Goal: Task Accomplishment & Management: Complete application form

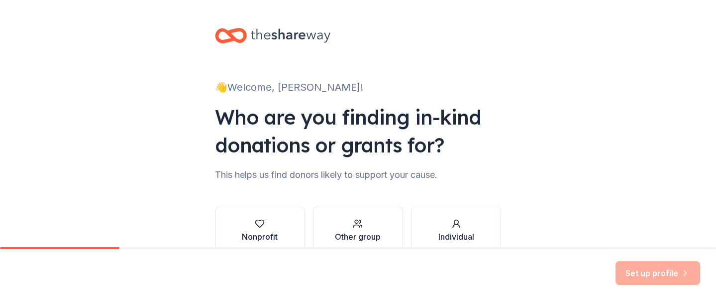
scroll to position [55, 0]
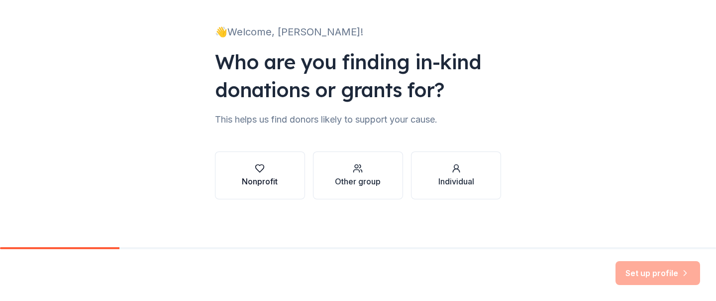
click at [265, 161] on button "Nonprofit" at bounding box center [260, 175] width 90 height 48
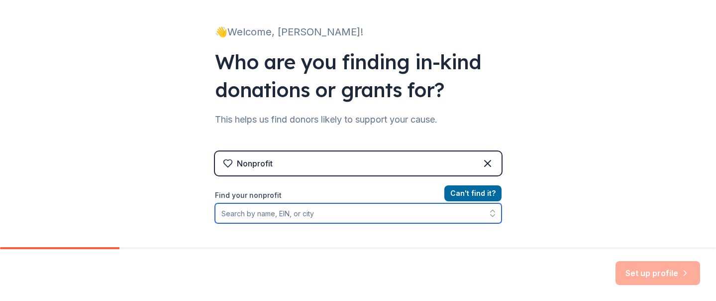
click at [343, 218] on input "Find your nonprofit" at bounding box center [358, 213] width 287 height 20
type input "esf dream camp"
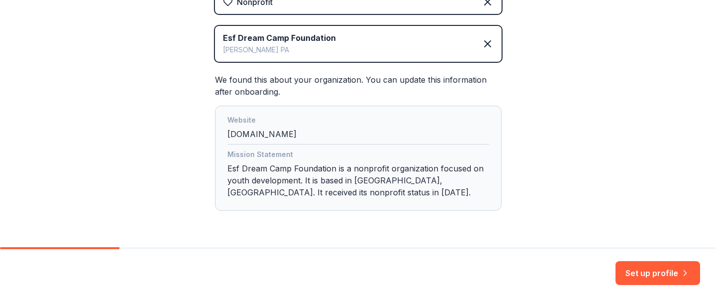
scroll to position [248, 0]
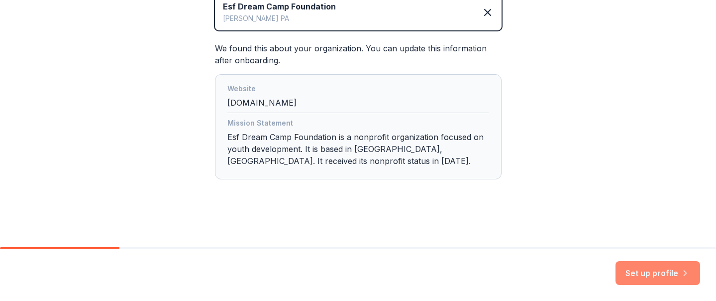
click at [649, 278] on button "Set up profile" at bounding box center [657, 273] width 85 height 24
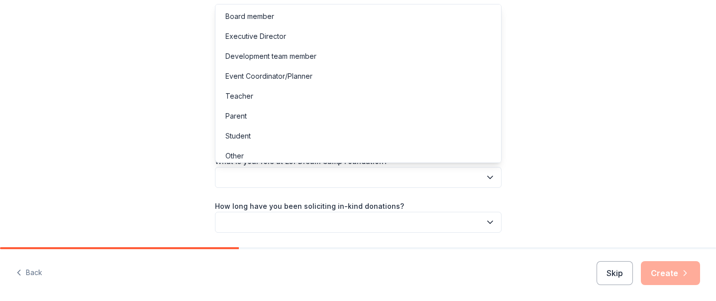
click at [478, 185] on button "button" at bounding box center [358, 177] width 287 height 21
click at [356, 62] on div "Development team member" at bounding box center [358, 56] width 282 height 20
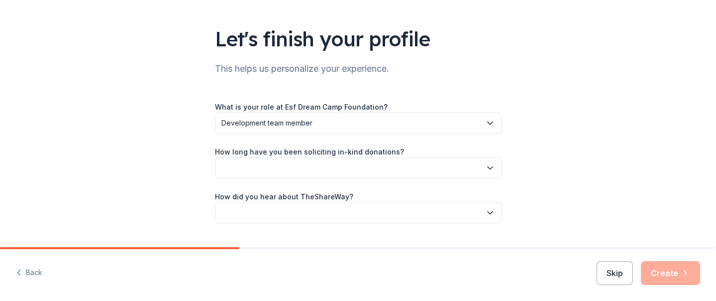
scroll to position [72, 0]
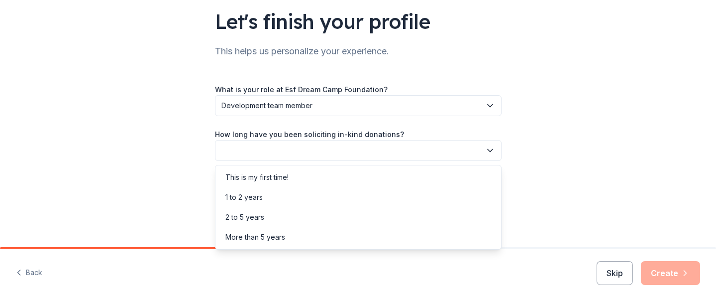
click at [489, 156] on button "button" at bounding box center [358, 150] width 287 height 21
click at [440, 181] on div "This is my first time!" at bounding box center [358, 177] width 282 height 20
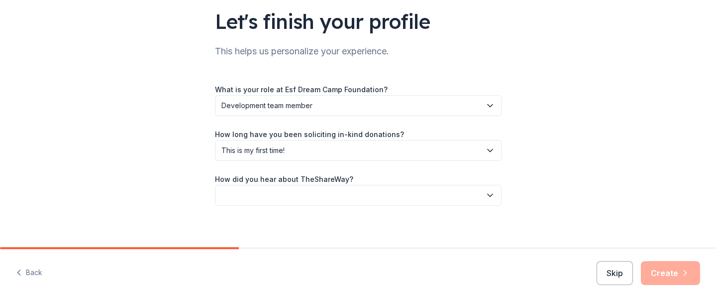
click at [432, 192] on button "button" at bounding box center [358, 195] width 287 height 21
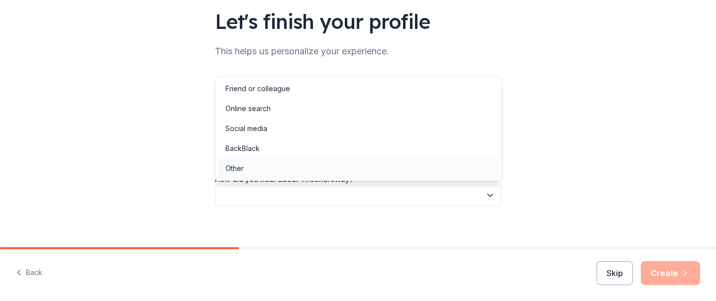
click at [394, 166] on div "Other" at bounding box center [358, 168] width 282 height 20
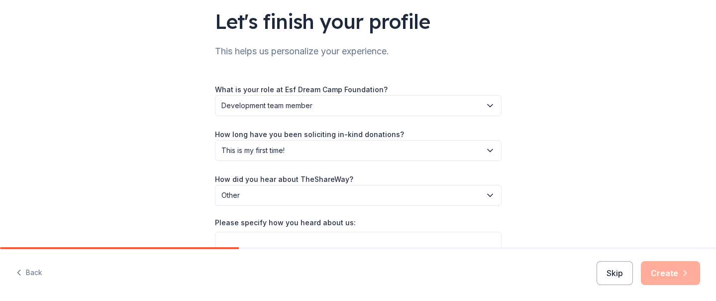
scroll to position [124, 0]
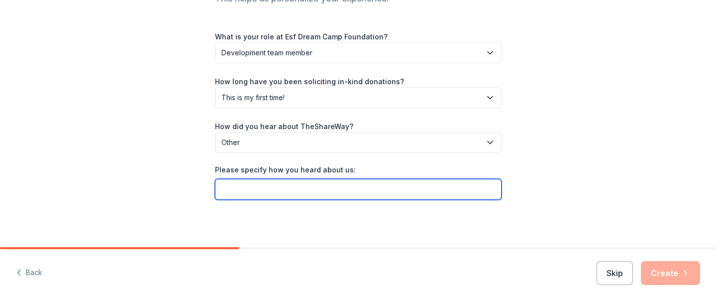
click at [486, 191] on input "Please specify how you heard about us:" at bounding box center [358, 189] width 287 height 21
type input "While looking"
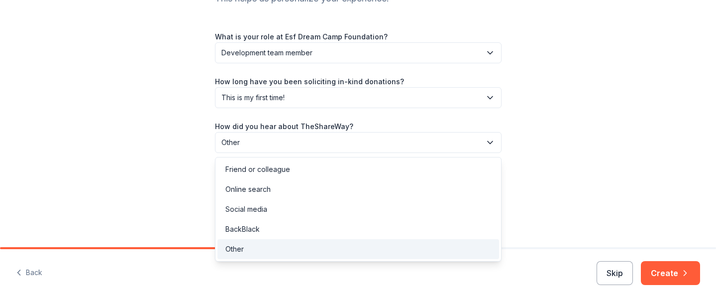
click at [435, 133] on button "Other" at bounding box center [358, 142] width 287 height 21
click at [346, 184] on div "Online search" at bounding box center [358, 189] width 282 height 20
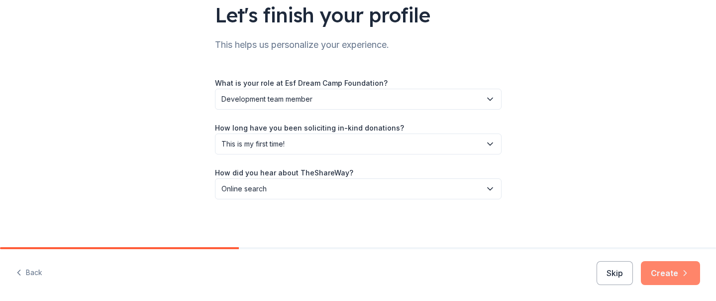
click at [664, 269] on button "Create" at bounding box center [670, 273] width 59 height 24
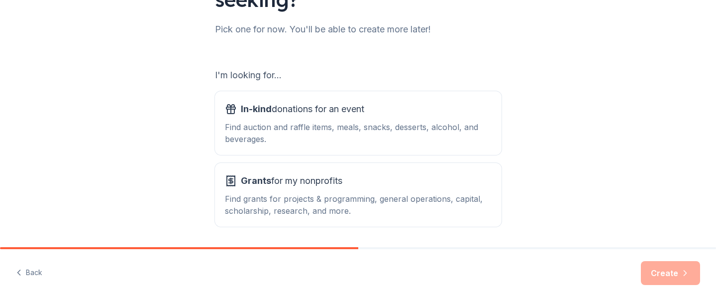
scroll to position [126, 0]
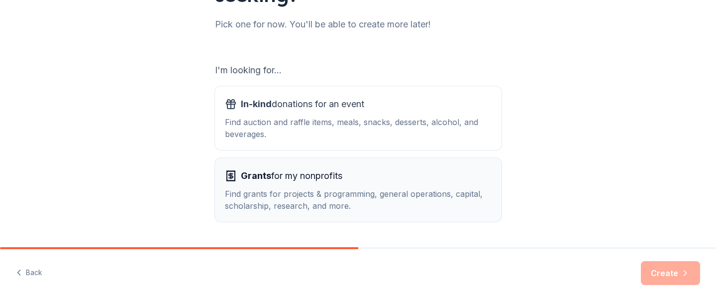
click at [474, 175] on div "Grants for my nonprofits" at bounding box center [358, 176] width 267 height 16
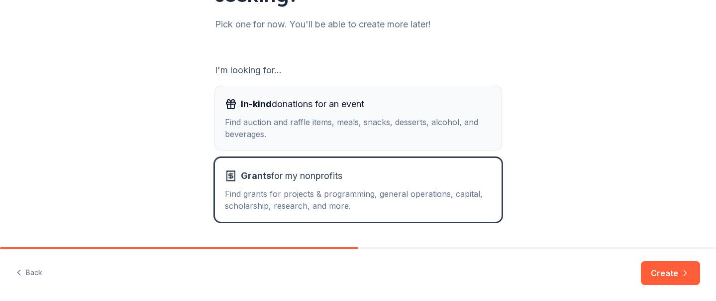
click at [462, 131] on div "Find auction and raffle items, meals, snacks, desserts, alcohol, and beverages." at bounding box center [358, 128] width 267 height 24
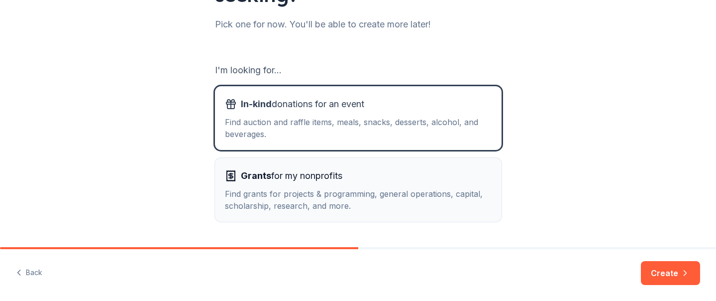
click at [433, 189] on div "Find grants for projects & programming, general operations, capital, scholarshi…" at bounding box center [358, 200] width 267 height 24
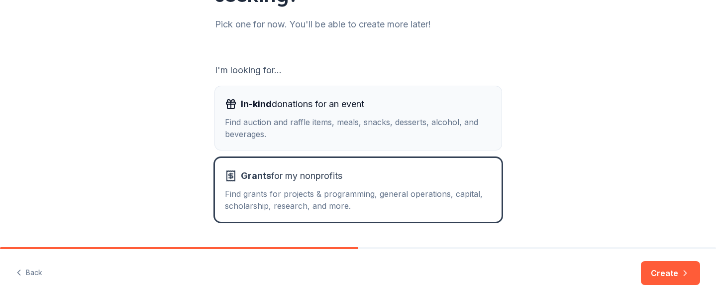
click at [465, 134] on div "Find auction and raffle items, meals, snacks, desserts, alcohol, and beverages." at bounding box center [358, 128] width 267 height 24
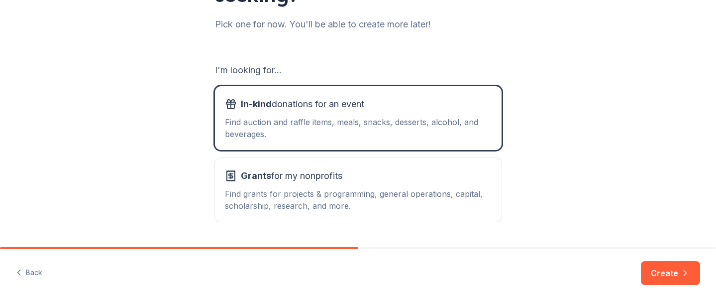
click at [660, 272] on button "Create" at bounding box center [670, 273] width 59 height 24
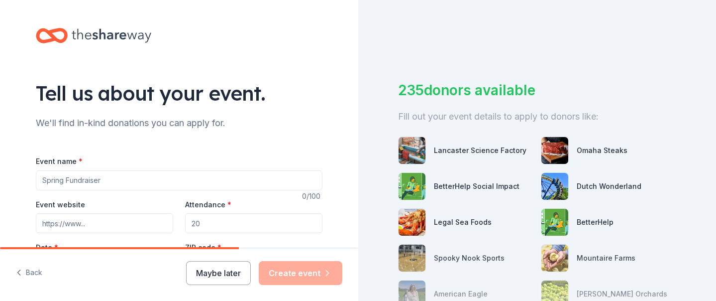
click at [281, 184] on input "Event name *" at bounding box center [179, 180] width 287 height 20
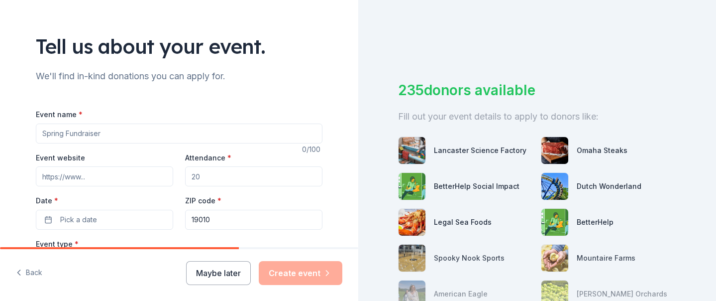
scroll to position [48, 0]
type input "Turkey Bingo"
click at [133, 172] on input "Event website" at bounding box center [104, 175] width 137 height 20
click at [245, 176] on input "Attendance *" at bounding box center [253, 175] width 137 height 20
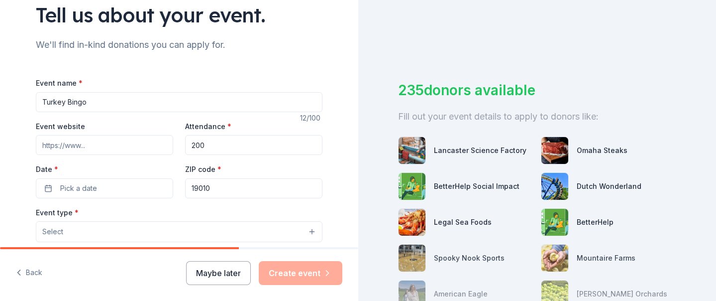
scroll to position [85, 0]
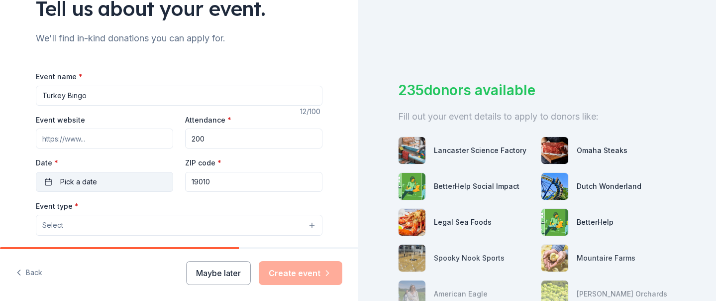
type input "200"
click at [50, 180] on button "Pick a date" at bounding box center [104, 182] width 137 height 20
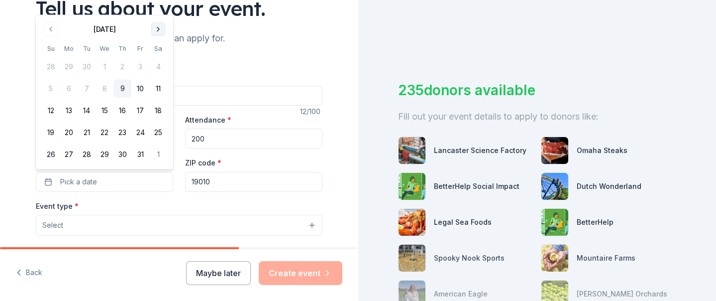
click at [156, 29] on button "Go to next month" at bounding box center [158, 29] width 14 height 14
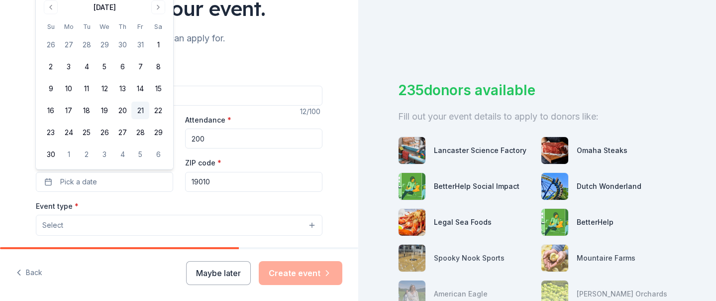
click at [139, 110] on button "21" at bounding box center [140, 110] width 18 height 18
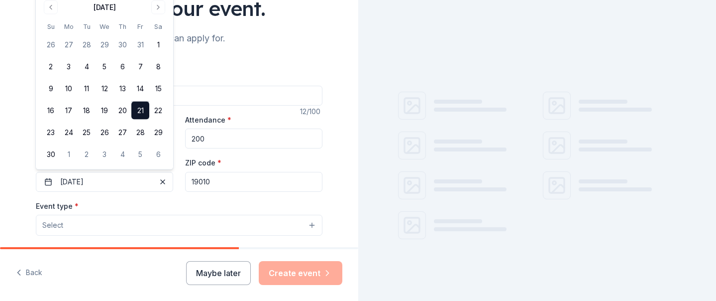
click at [216, 179] on input "19010" at bounding box center [253, 182] width 137 height 20
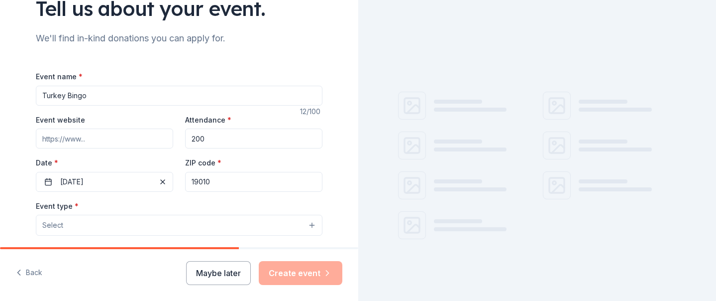
click at [100, 198] on div "Event name * Turkey Bingo 12 /100 Event website Attendance * 200 Date * 11/21/2…" at bounding box center [179, 300] width 287 height 460
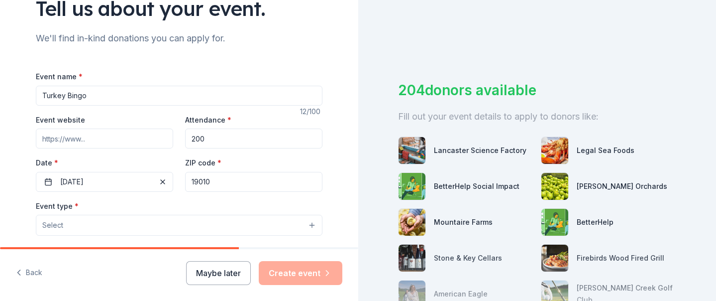
click at [93, 228] on button "Select" at bounding box center [179, 224] width 287 height 21
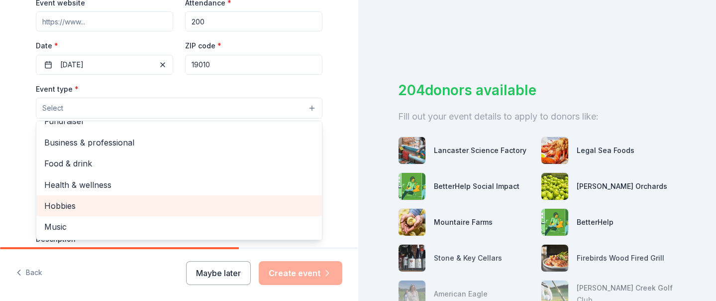
scroll to position [0, 0]
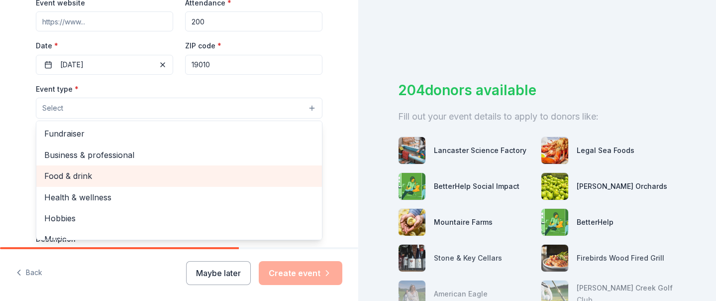
click at [90, 178] on span "Food & drink" at bounding box center [179, 175] width 270 height 13
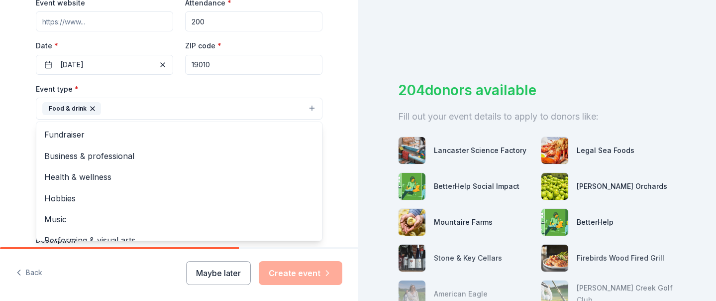
click at [26, 192] on div "Tell us about your event. We'll find in-kind donations you can apply for. Event…" at bounding box center [179, 130] width 318 height 663
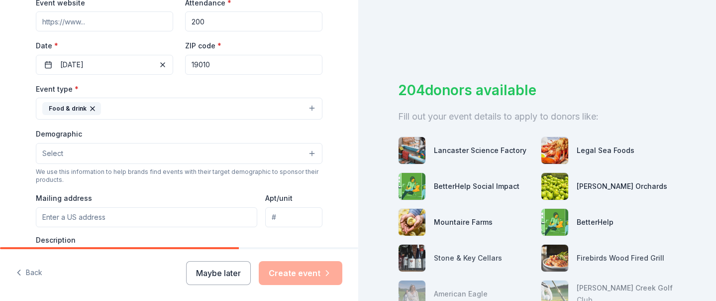
scroll to position [218, 0]
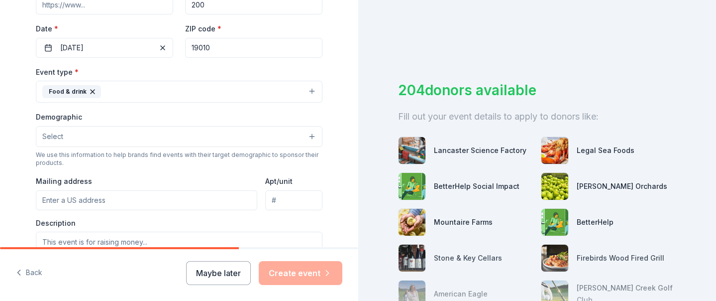
click at [71, 136] on button "Select" at bounding box center [179, 136] width 287 height 21
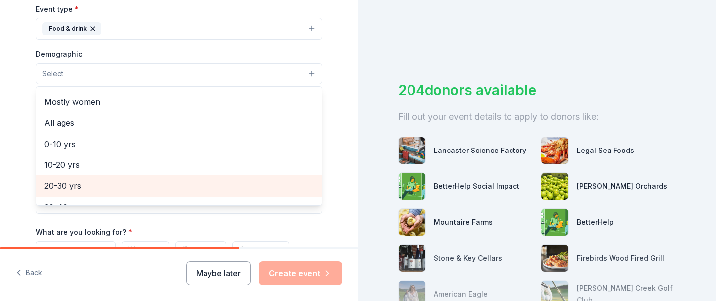
scroll to position [39, 0]
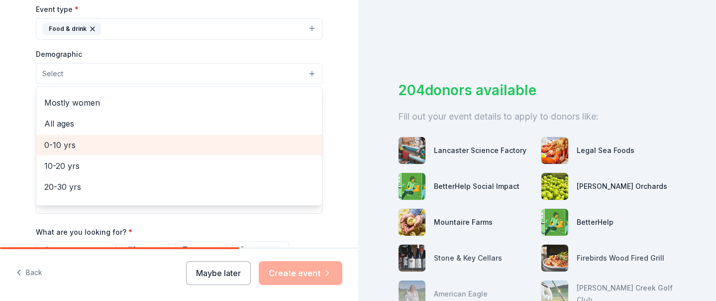
click at [72, 148] on span "0-10 yrs" at bounding box center [179, 144] width 270 height 13
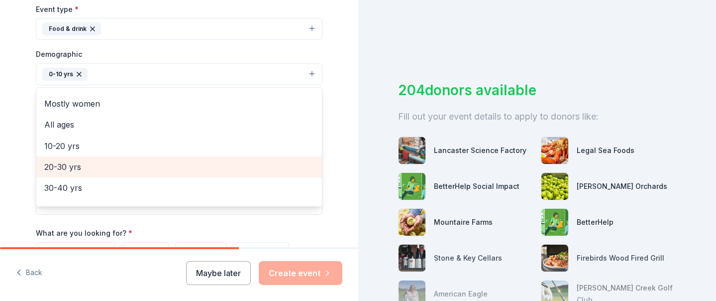
click at [70, 167] on span "20-30 yrs" at bounding box center [179, 166] width 270 height 13
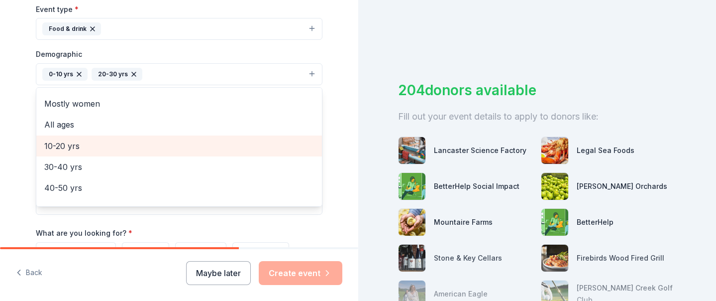
click at [68, 148] on span "10-20 yrs" at bounding box center [179, 145] width 270 height 13
click at [72, 148] on span "30-40 yrs" at bounding box center [179, 145] width 270 height 13
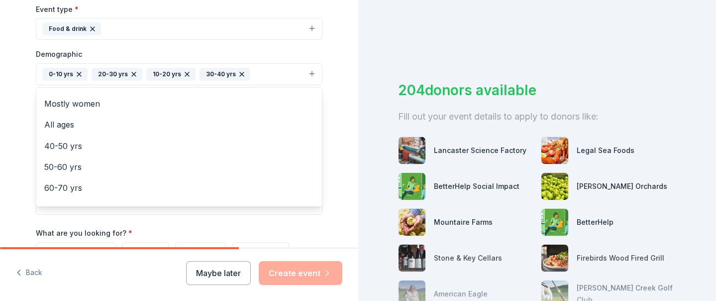
click at [21, 134] on div "Tell us about your event. We'll find in-kind donations you can apply for. Event…" at bounding box center [179, 51] width 318 height 664
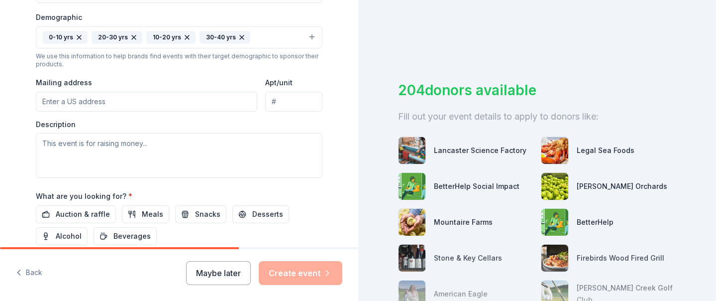
scroll to position [318, 0]
click at [70, 103] on input "Mailing address" at bounding box center [146, 101] width 221 height 20
click at [14, 118] on div "Tell us about your event. We'll find in-kind donations you can apply for. Event…" at bounding box center [179, 14] width 358 height 664
click at [55, 111] on div "Event type * Food & drink Demographic 0-10 yrs 20-30 yrs 10-20 yrs 30-40 yrs We…" at bounding box center [179, 71] width 287 height 211
click at [54, 109] on input "Mailing address" at bounding box center [146, 101] width 221 height 20
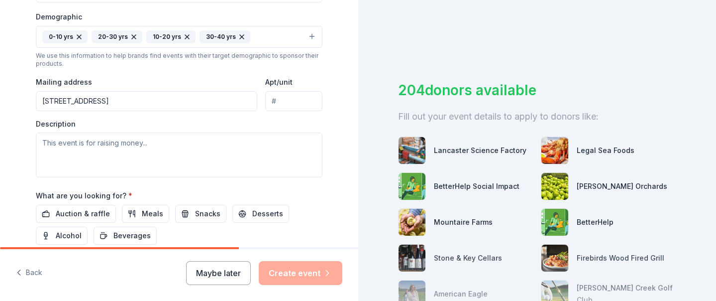
type input "300 Summit Street, Hartford, CT, 06106"
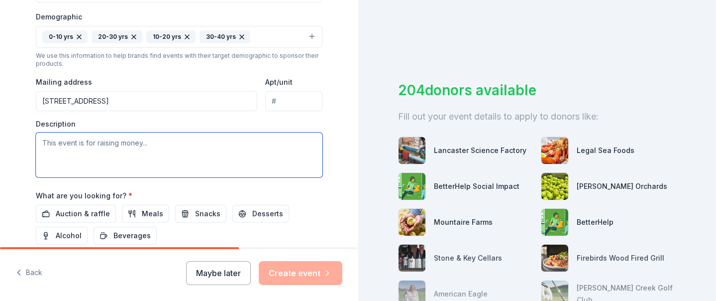
click at [89, 152] on textarea at bounding box center [179, 154] width 287 height 45
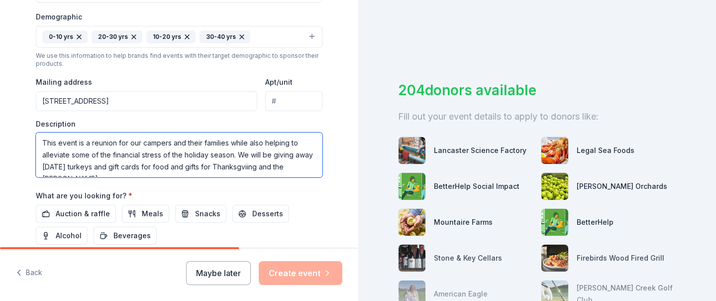
scroll to position [6, 0]
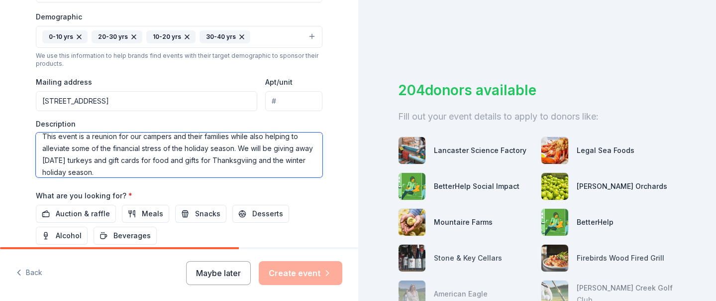
click at [265, 161] on textarea "This event is a reunion for our campers and their families while also helping t…" at bounding box center [179, 154] width 287 height 45
click at [220, 163] on textarea "This event is a reunion for our campers and their families while also helping t…" at bounding box center [179, 154] width 287 height 45
click at [210, 164] on textarea "This event is a reunion for our campers and their families while also helping t…" at bounding box center [179, 154] width 287 height 45
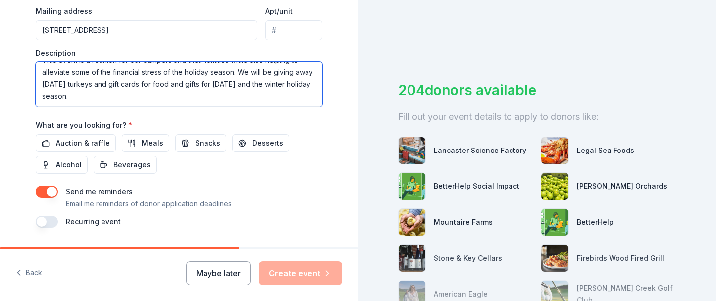
scroll to position [391, 0]
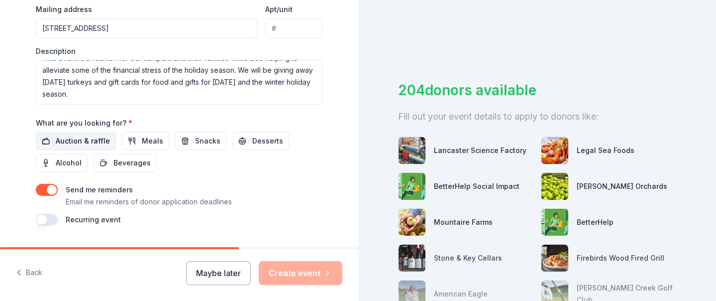
click at [99, 145] on span "Auction & raffle" at bounding box center [83, 141] width 54 height 12
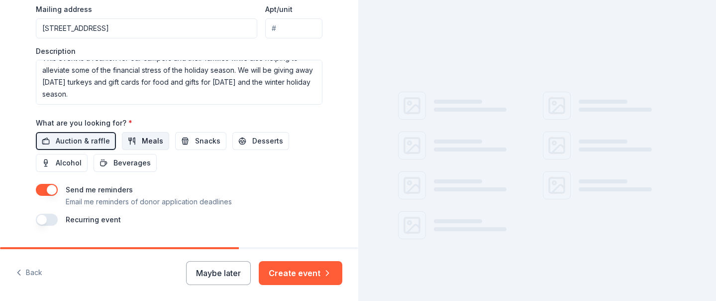
click at [142, 139] on span "Meals" at bounding box center [152, 141] width 21 height 12
click at [258, 146] on span "Desserts" at bounding box center [267, 141] width 31 height 12
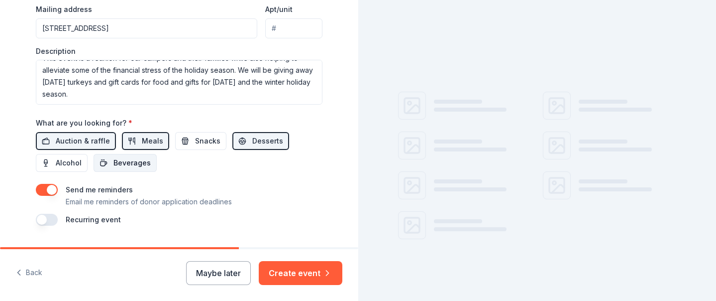
click at [132, 166] on span "Beverages" at bounding box center [131, 163] width 37 height 12
click at [193, 147] on button "Snacks" at bounding box center [200, 141] width 51 height 18
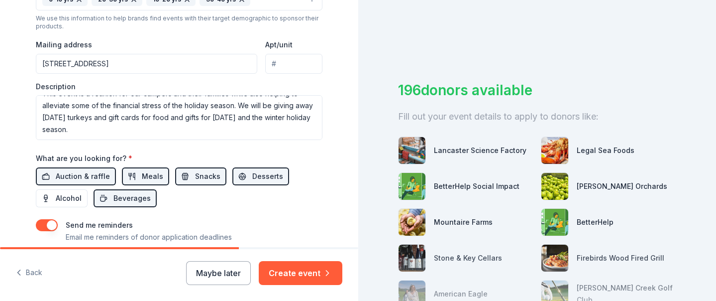
scroll to position [354, 0]
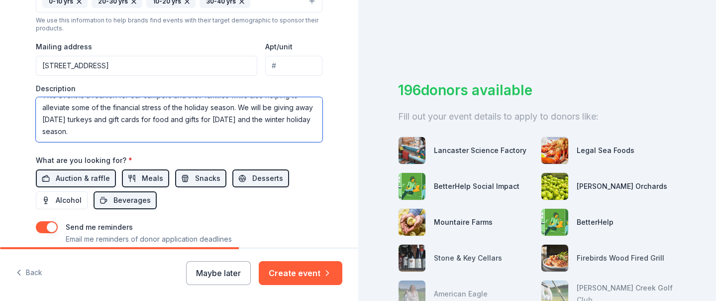
click at [165, 134] on textarea "This event is a reunion for our campers and their families while also helping t…" at bounding box center [179, 119] width 287 height 45
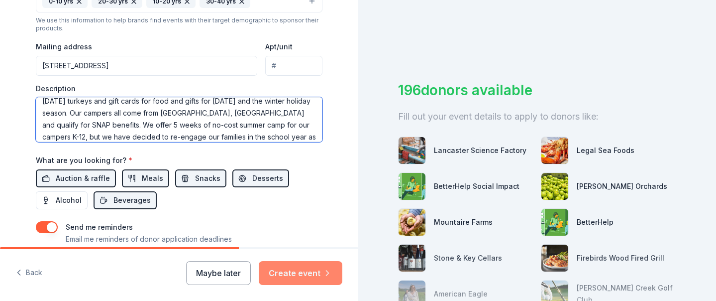
type textarea "This event is a reunion for our campers and their families while also helping t…"
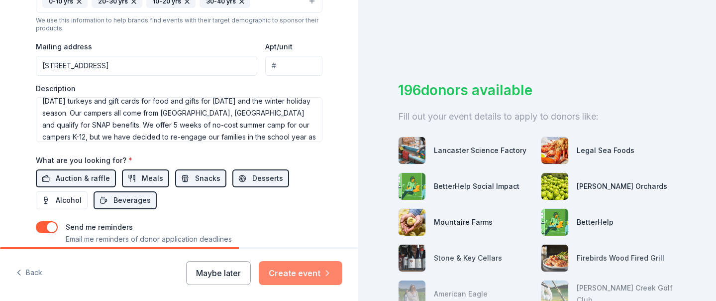
click at [318, 273] on button "Create event" at bounding box center [301, 273] width 84 height 24
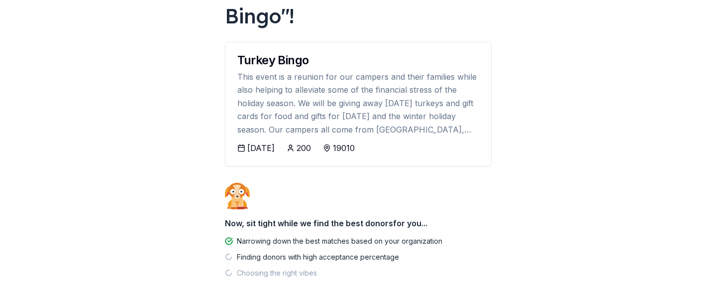
scroll to position [133, 0]
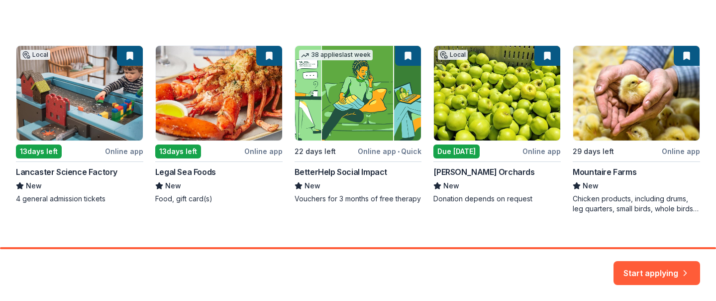
scroll to position [172, 0]
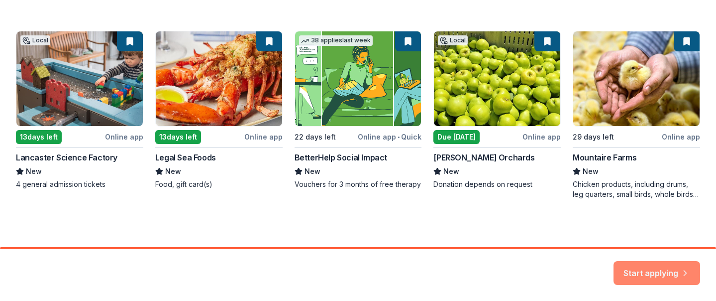
click at [651, 269] on button "Start applying" at bounding box center [656, 267] width 87 height 24
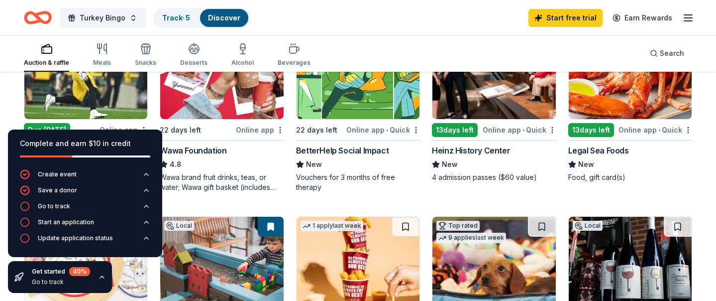
scroll to position [160, 0]
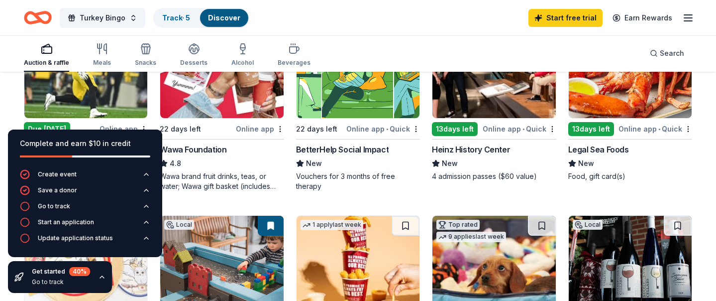
click at [101, 276] on icon "button" at bounding box center [102, 277] width 4 height 2
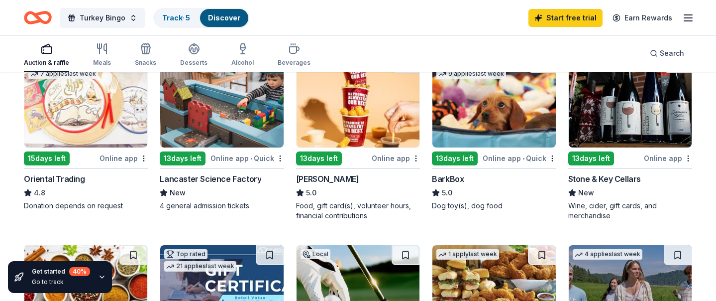
scroll to position [0, 0]
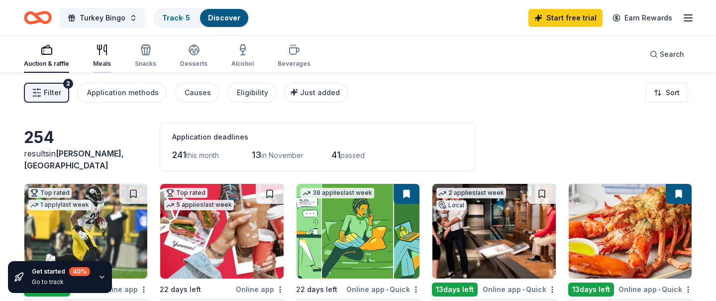
click at [103, 55] on icon "button" at bounding box center [102, 50] width 12 height 12
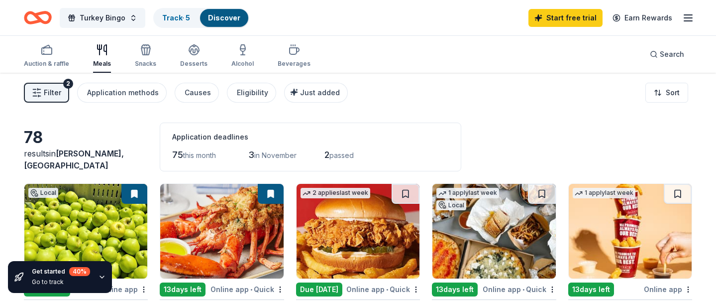
click at [58, 97] on span "Filter" at bounding box center [52, 93] width 17 height 12
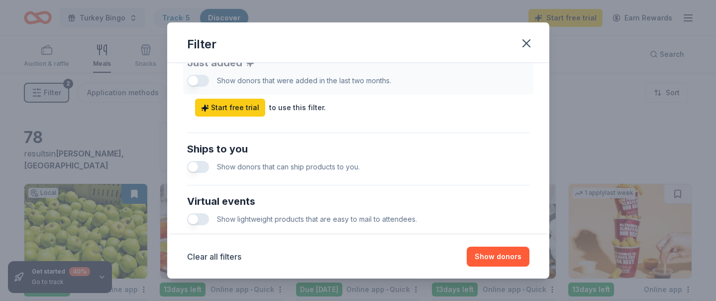
scroll to position [406, 0]
click at [528, 41] on icon "button" at bounding box center [526, 43] width 7 height 7
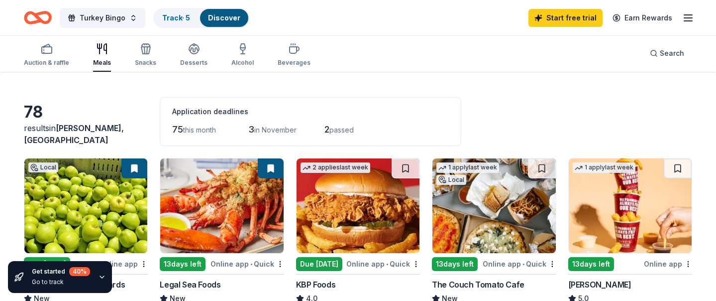
scroll to position [0, 0]
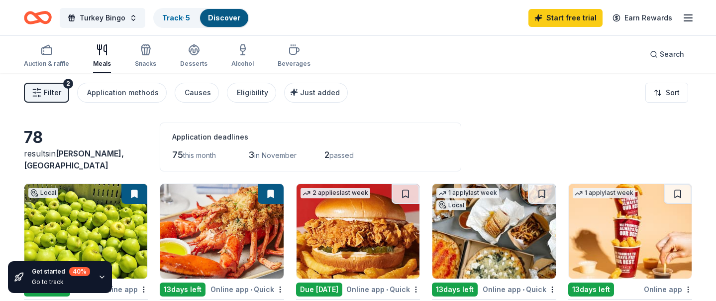
click at [683, 19] on icon "button" at bounding box center [688, 18] width 12 height 12
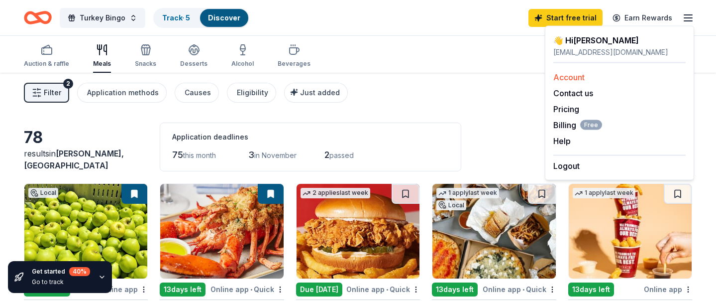
click at [574, 78] on link "Account" at bounding box center [568, 77] width 31 height 10
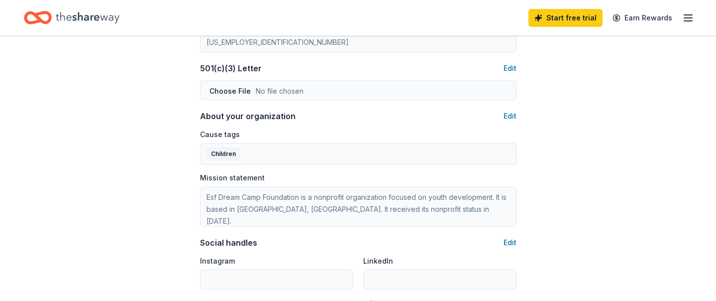
scroll to position [518, 0]
click at [509, 66] on button "Edit" at bounding box center [509, 69] width 13 height 12
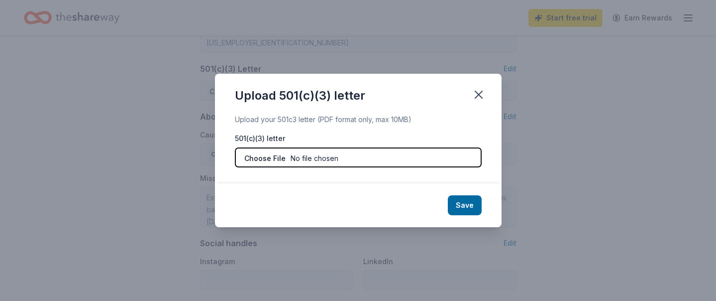
click at [410, 155] on input "file" at bounding box center [358, 157] width 247 height 20
click at [348, 154] on input "file" at bounding box center [358, 157] width 247 height 20
click at [378, 157] on input "file" at bounding box center [358, 157] width 247 height 20
type input "C:\fakepath\DreamCamp_501c3_Tax exemption_letter_2002 original.pdf"
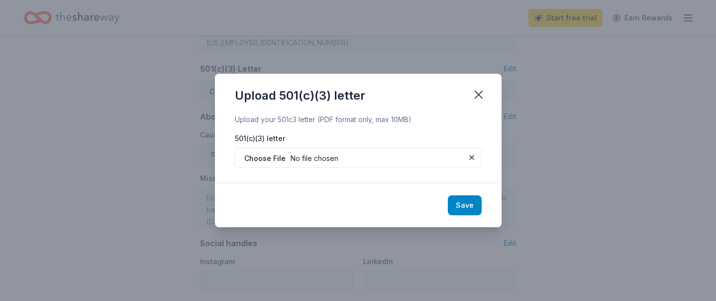
click at [459, 206] on button "Save" at bounding box center [465, 205] width 34 height 20
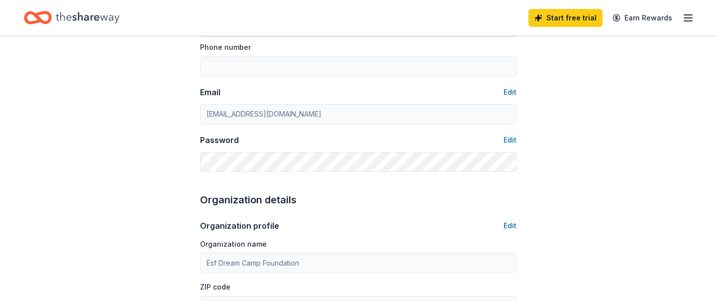
scroll to position [0, 0]
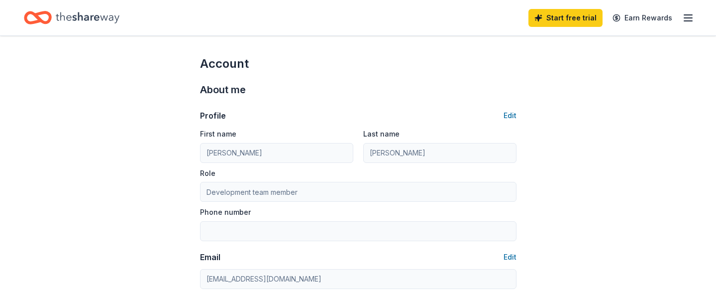
click at [683, 19] on icon "button" at bounding box center [688, 18] width 12 height 12
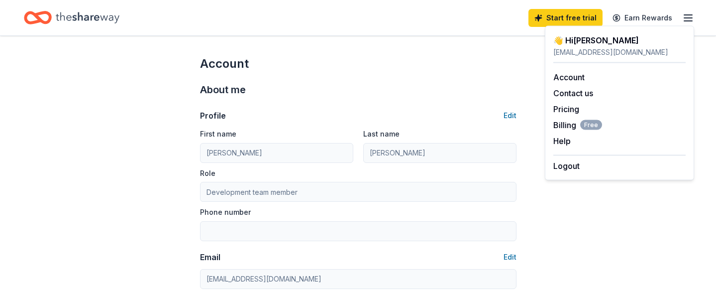
click at [74, 31] on div "Start free trial Earn Rewards" at bounding box center [358, 17] width 716 height 35
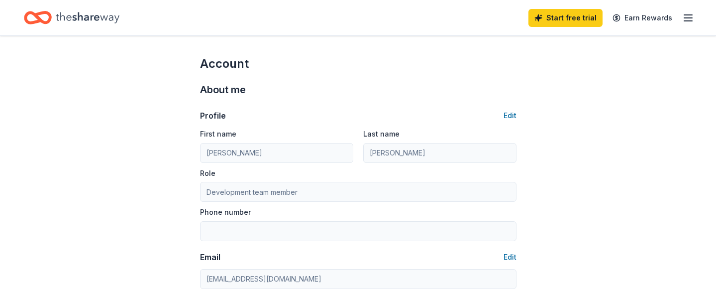
click at [77, 21] on icon "Home" at bounding box center [88, 17] width 64 height 20
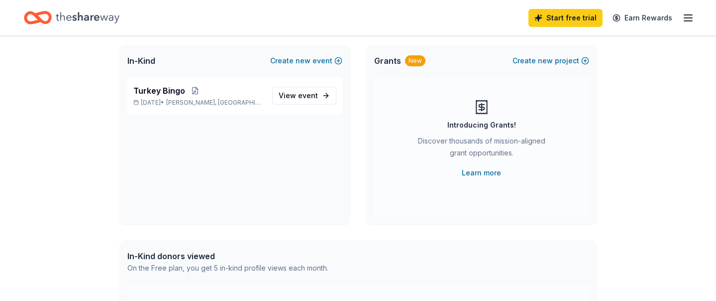
scroll to position [62, 0]
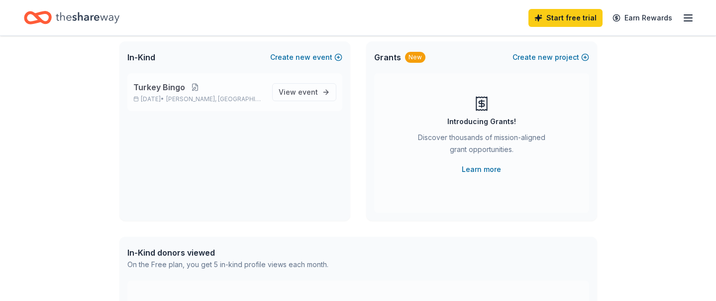
click at [192, 87] on button at bounding box center [195, 87] width 20 height 8
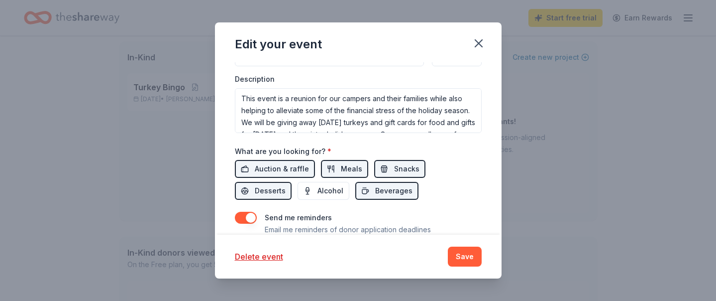
scroll to position [367, 0]
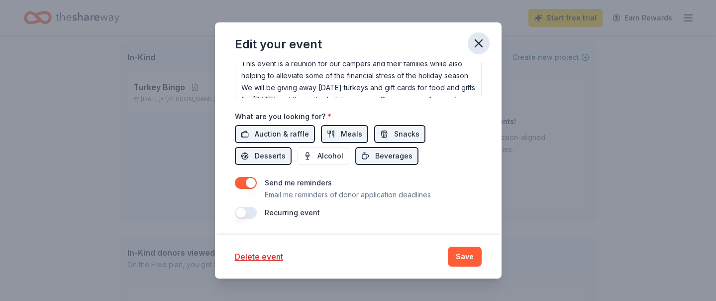
click at [480, 40] on icon "button" at bounding box center [479, 43] width 14 height 14
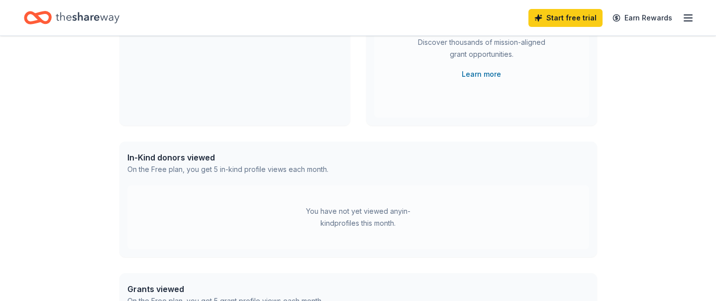
scroll to position [0, 0]
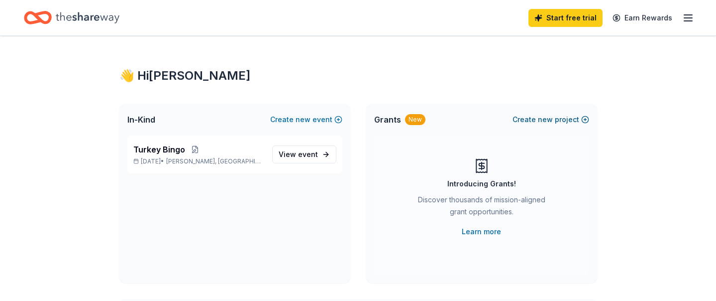
click at [560, 119] on button "Create new project" at bounding box center [550, 119] width 77 height 12
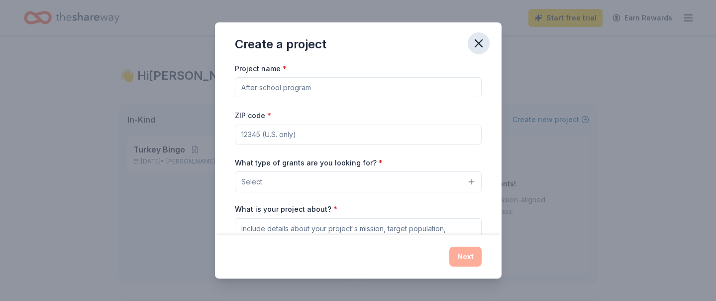
click at [477, 45] on icon "button" at bounding box center [478, 43] width 7 height 7
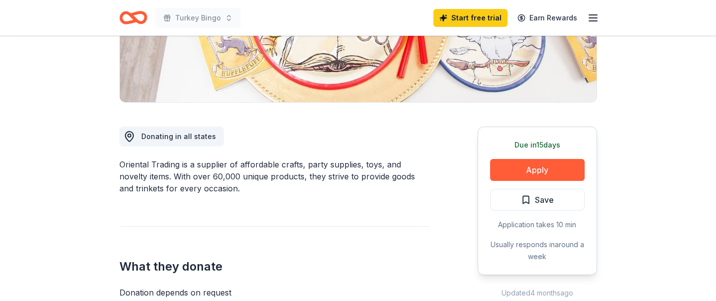
scroll to position [208, 0]
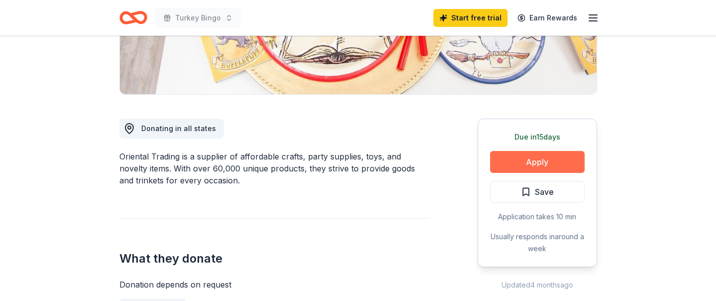
click at [510, 157] on button "Apply" at bounding box center [537, 162] width 95 height 22
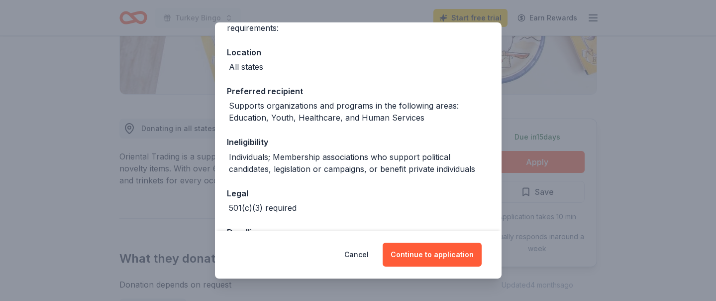
scroll to position [132, 0]
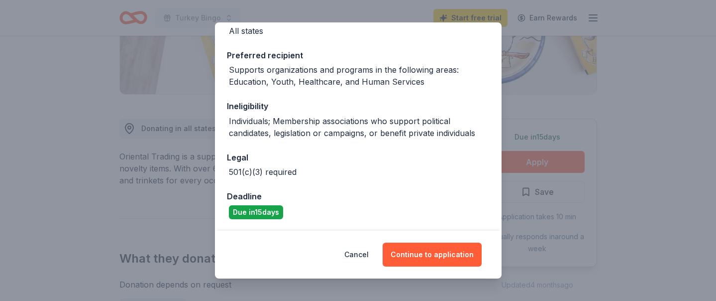
click at [432, 267] on div "Cancel Continue to application" at bounding box center [358, 254] width 287 height 48
click at [433, 257] on button "Continue to application" at bounding box center [432, 254] width 99 height 24
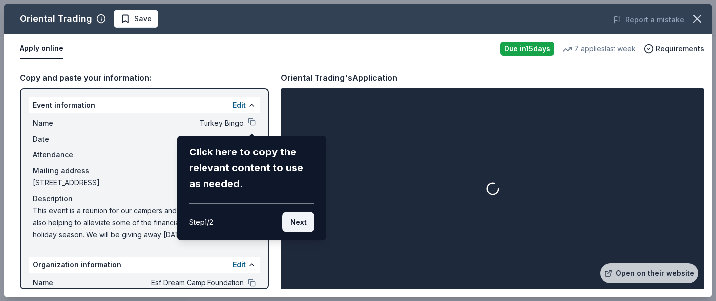
click at [300, 220] on button "Next" at bounding box center [298, 222] width 32 height 20
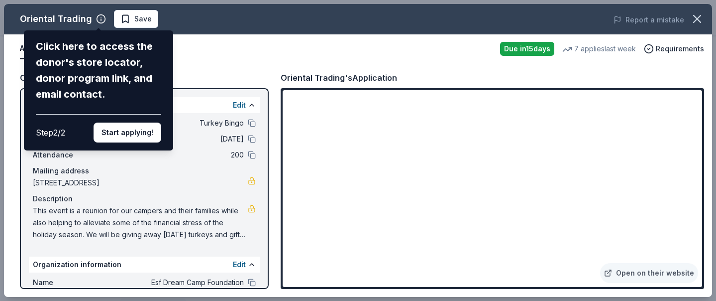
click at [188, 50] on div "Oriental Trading Click here to access the donor's store locator, donor program …" at bounding box center [358, 150] width 708 height 293
click at [114, 129] on button "Start applying!" at bounding box center [128, 132] width 68 height 20
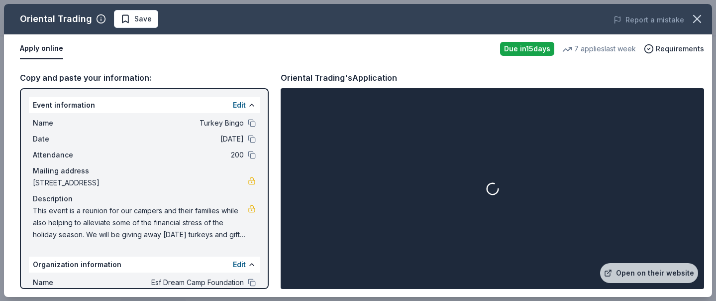
click at [248, 104] on button at bounding box center [252, 105] width 8 height 8
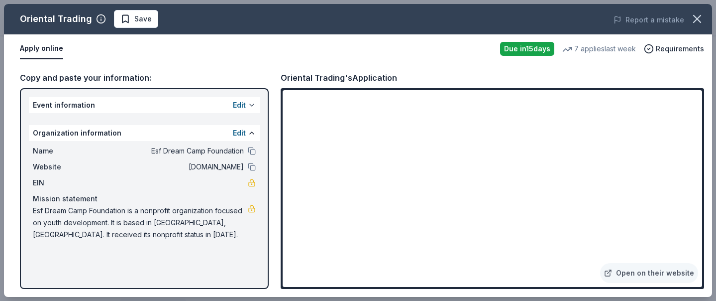
click at [248, 104] on button at bounding box center [252, 105] width 8 height 8
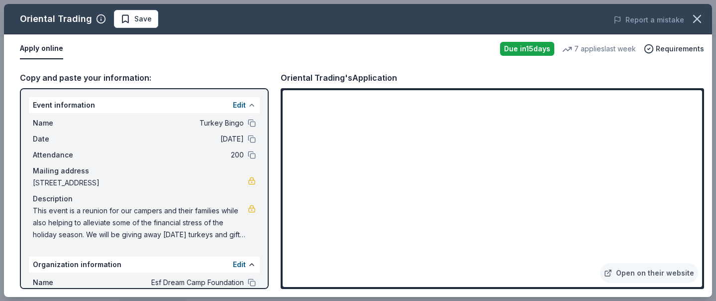
click at [249, 104] on button at bounding box center [252, 105] width 8 height 8
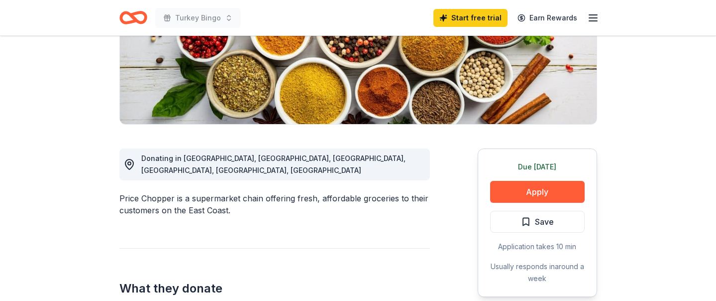
scroll to position [181, 0]
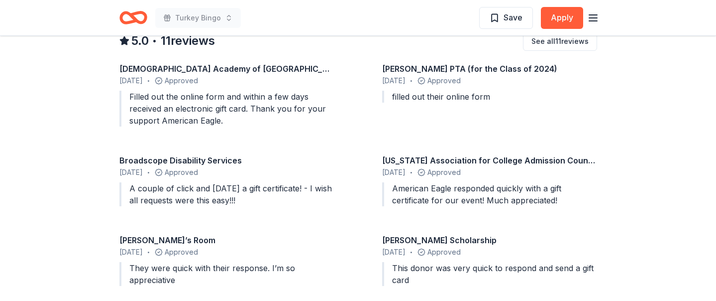
scroll to position [952, 0]
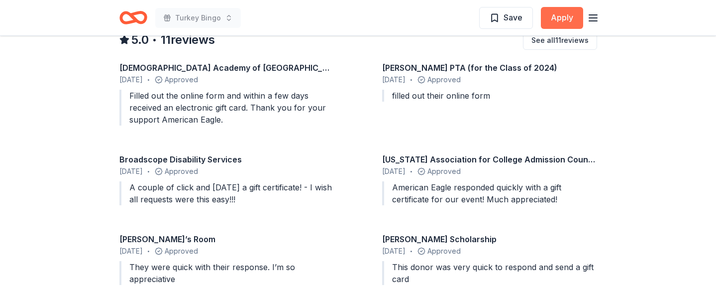
click at [563, 17] on button "Apply" at bounding box center [562, 18] width 42 height 22
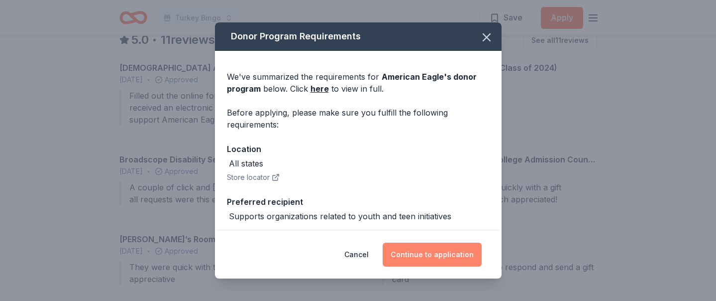
click at [448, 252] on button "Continue to application" at bounding box center [432, 254] width 99 height 24
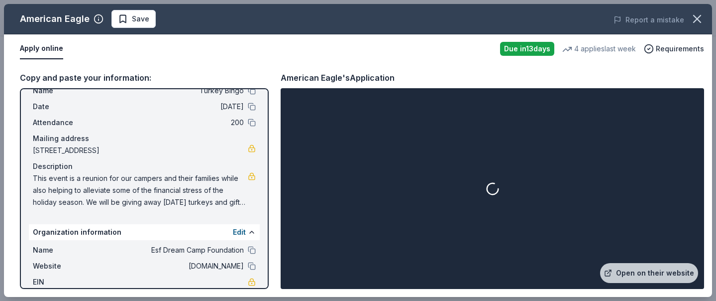
scroll to position [96, 0]
